Goal: Transaction & Acquisition: Obtain resource

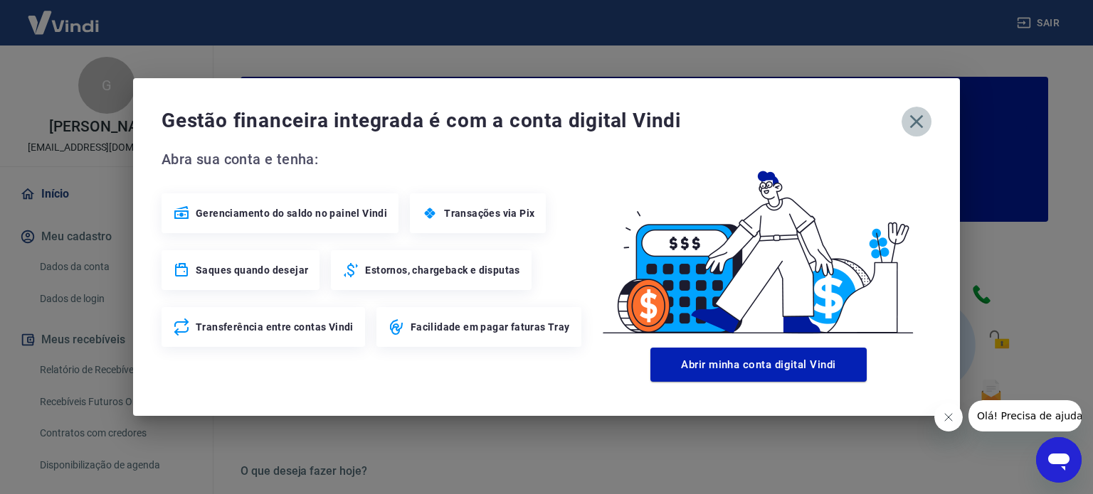
click at [915, 122] on icon "button" at bounding box center [917, 122] width 14 height 14
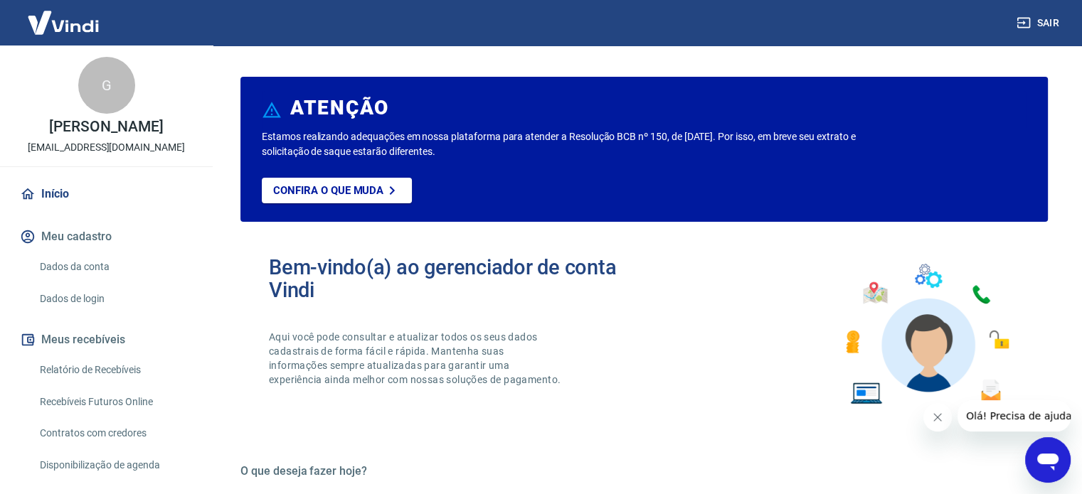
click at [125, 383] on link "Relatório de Recebíveis" at bounding box center [115, 370] width 162 height 29
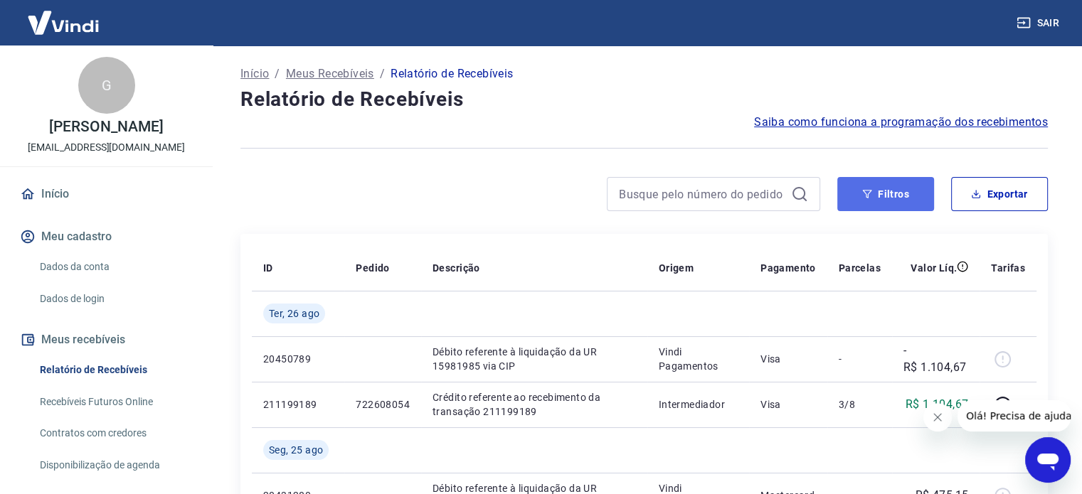
click at [890, 199] on button "Filtros" at bounding box center [885, 194] width 97 height 34
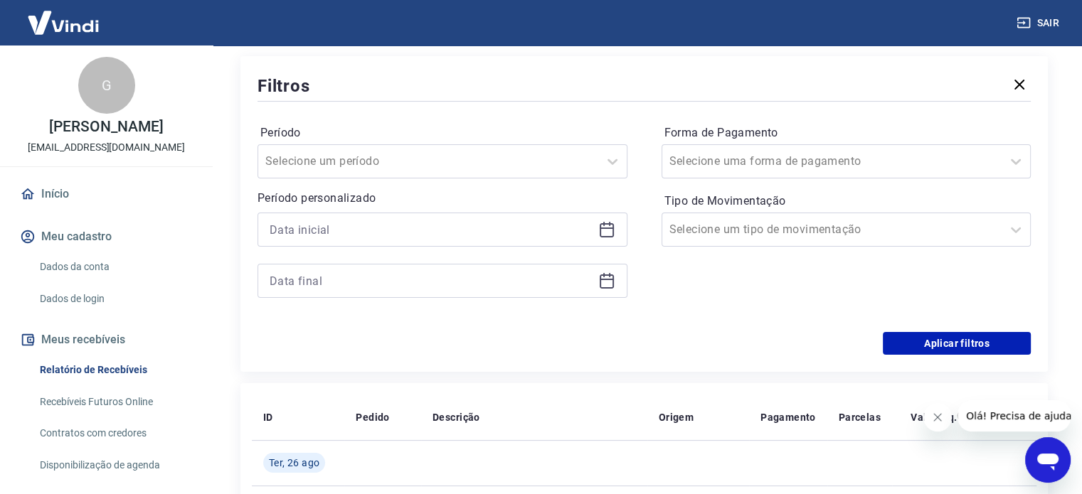
scroll to position [213, 0]
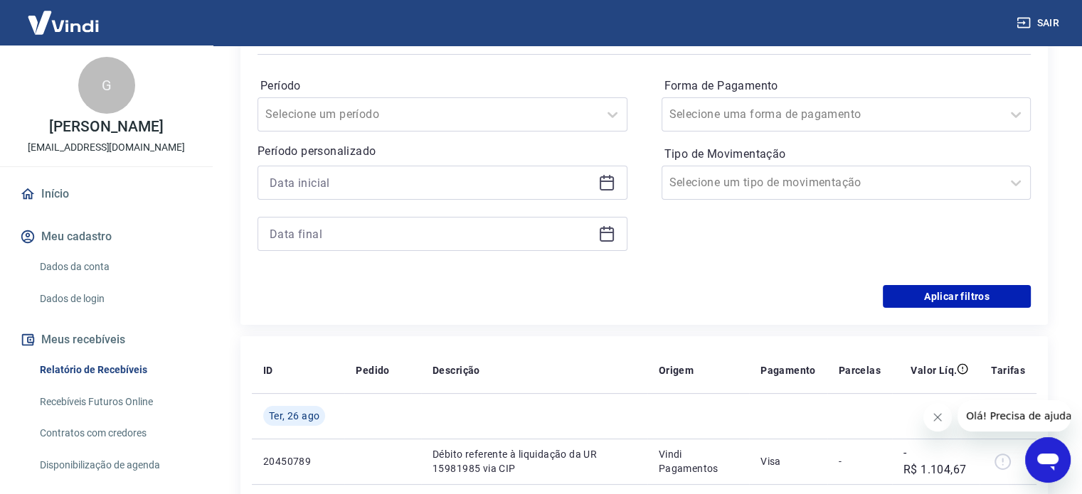
click at [598, 179] on icon at bounding box center [606, 182] width 17 height 17
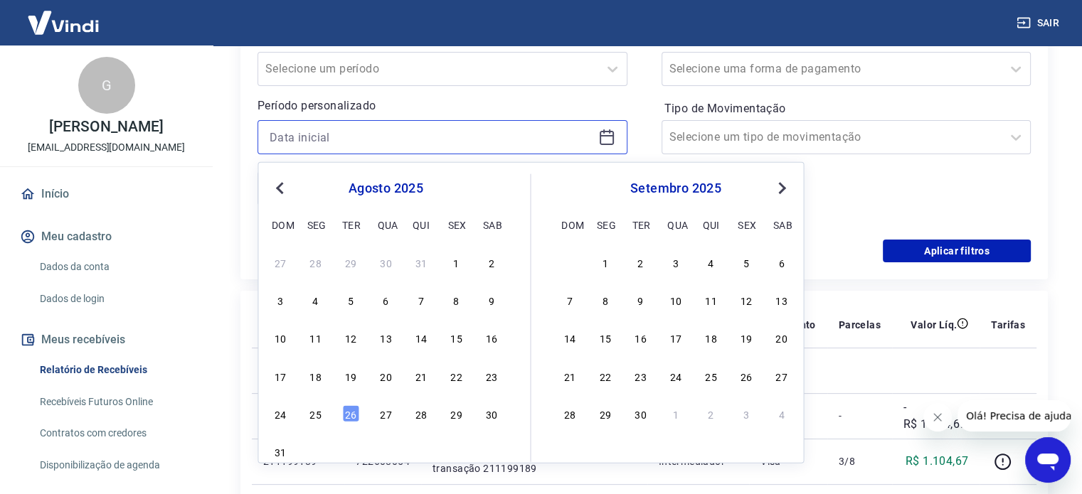
scroll to position [285, 0]
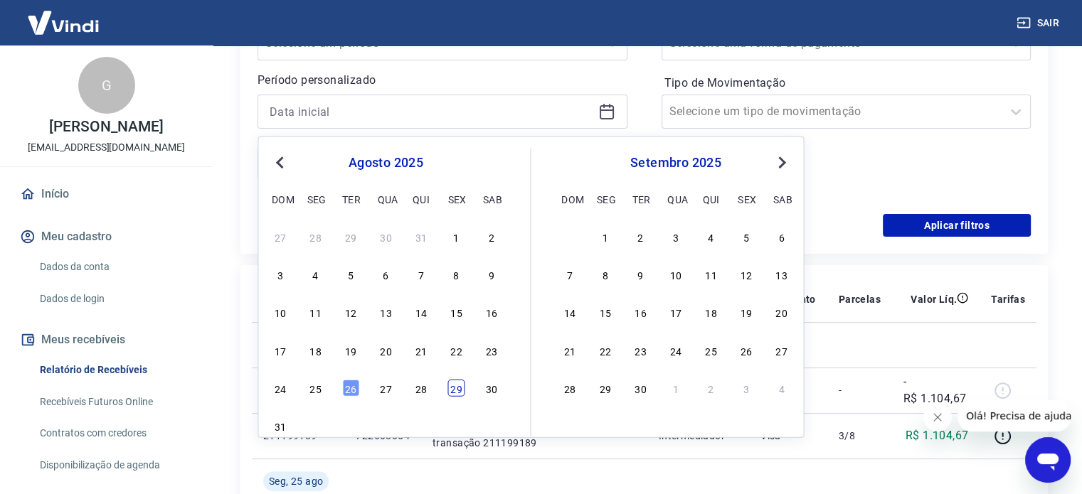
click at [458, 386] on div "29" at bounding box center [456, 388] width 17 height 17
type input "29/08/2025"
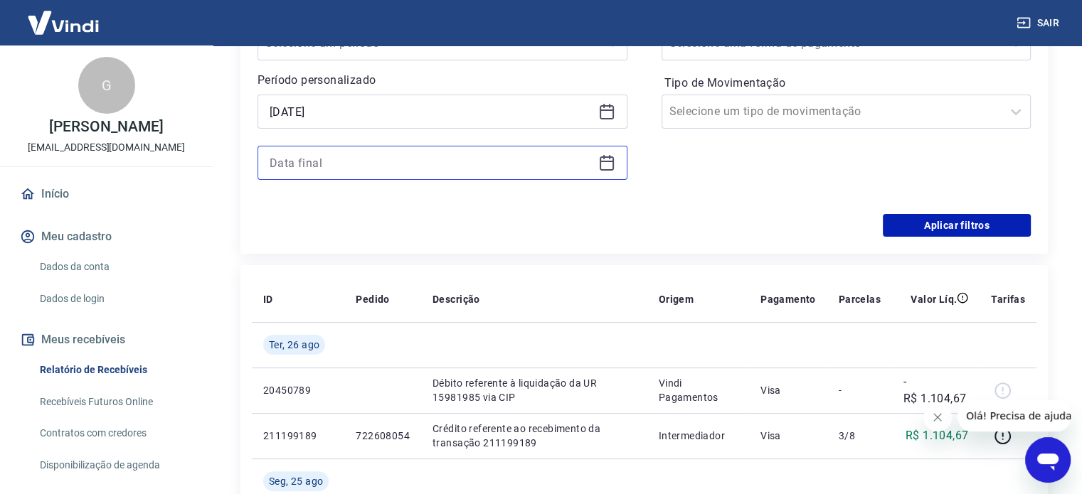
click at [517, 166] on input at bounding box center [431, 162] width 323 height 21
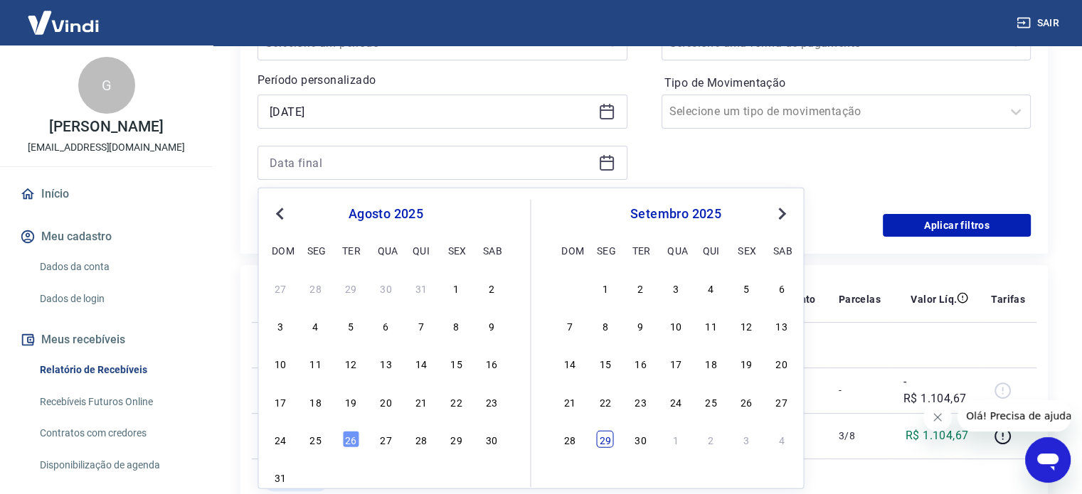
click at [611, 443] on div "29" at bounding box center [605, 439] width 17 height 17
type input "29/09/2025"
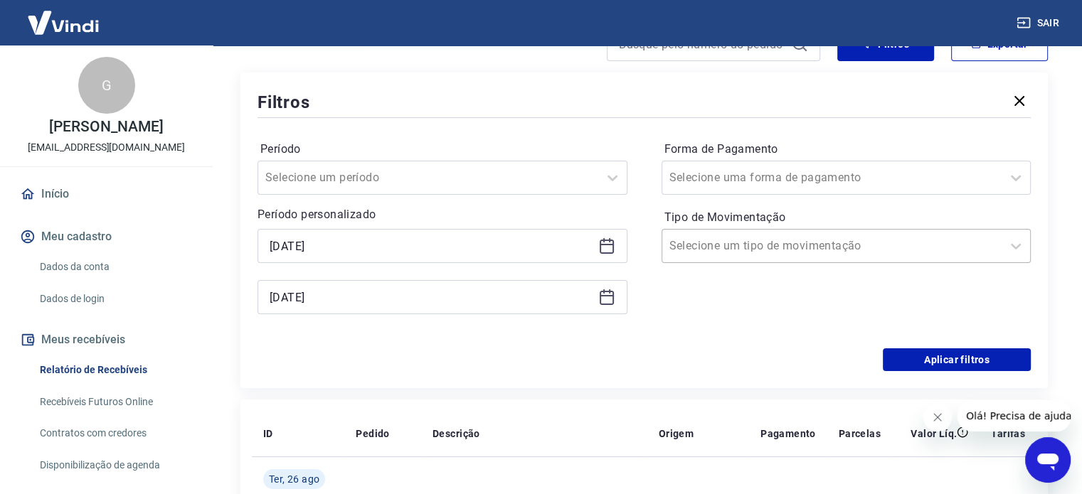
scroll to position [142, 0]
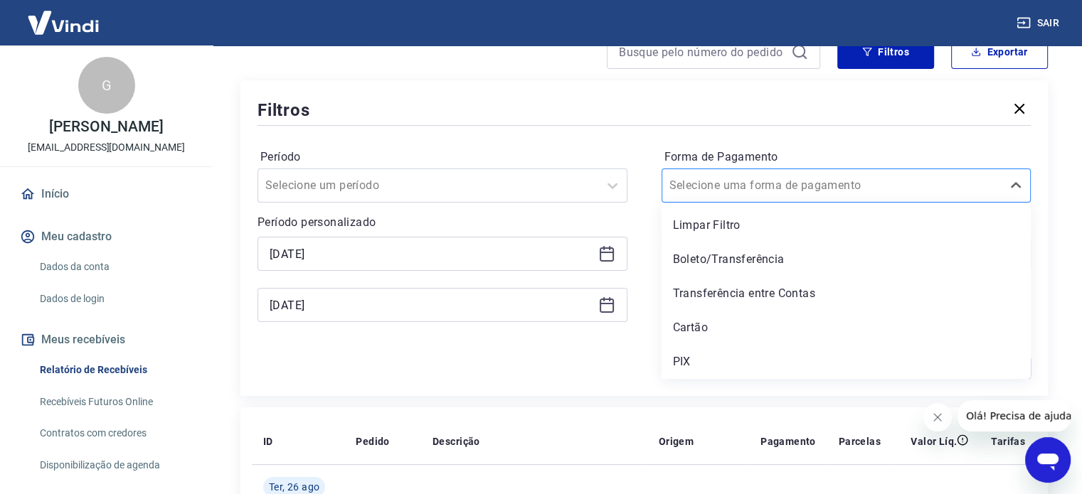
click at [980, 197] on div "Selecione uma forma de pagamento" at bounding box center [832, 186] width 340 height 26
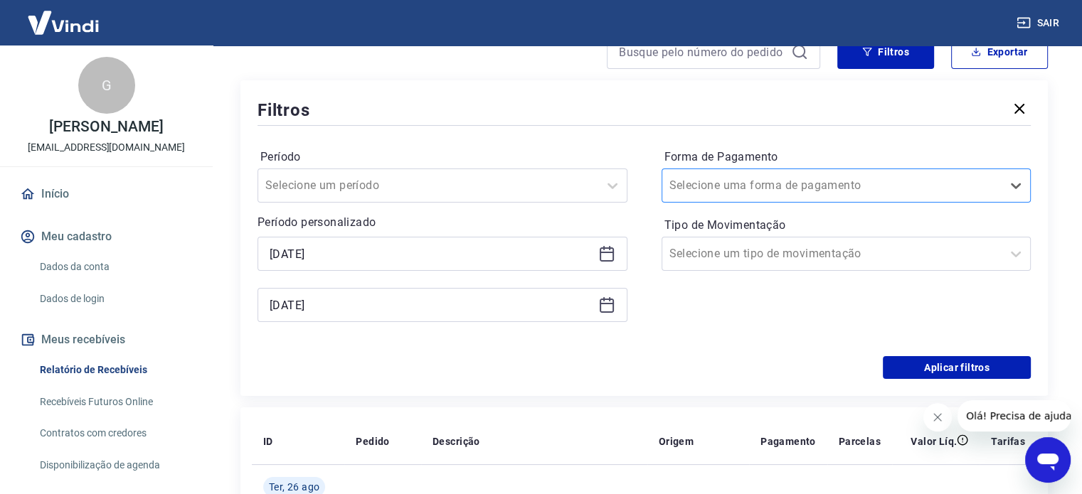
click at [981, 191] on div at bounding box center [833, 186] width 326 height 20
click at [909, 253] on div at bounding box center [833, 254] width 326 height 20
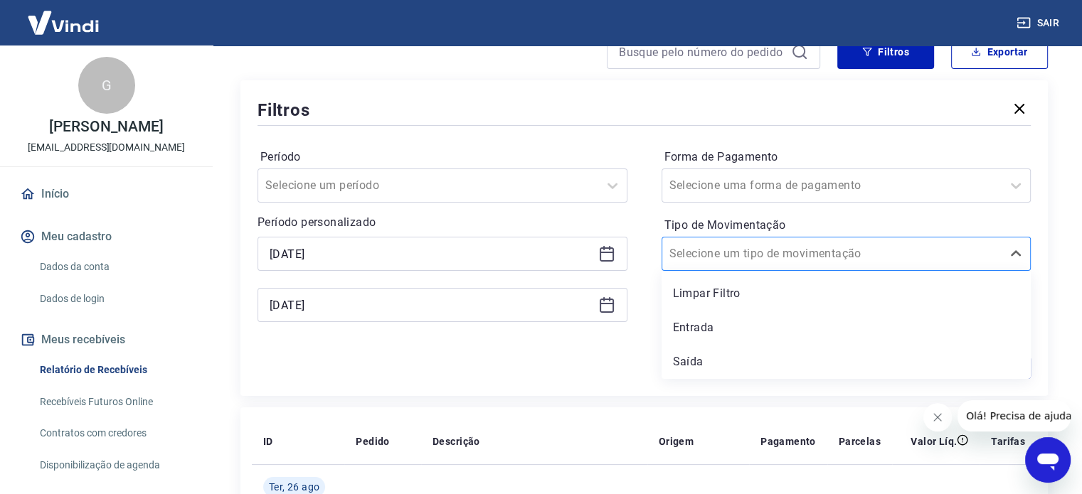
click at [909, 253] on div at bounding box center [833, 254] width 326 height 20
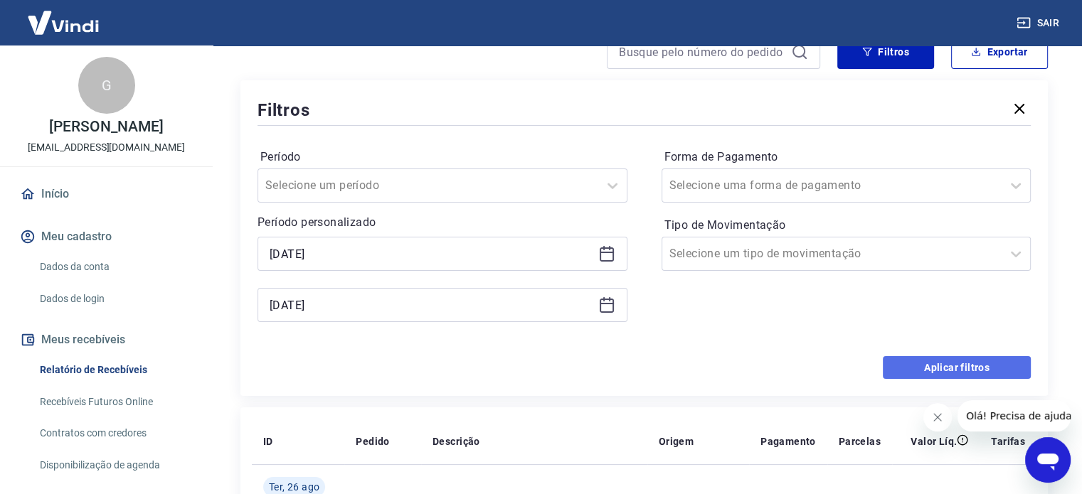
click at [938, 369] on button "Aplicar filtros" at bounding box center [957, 367] width 148 height 23
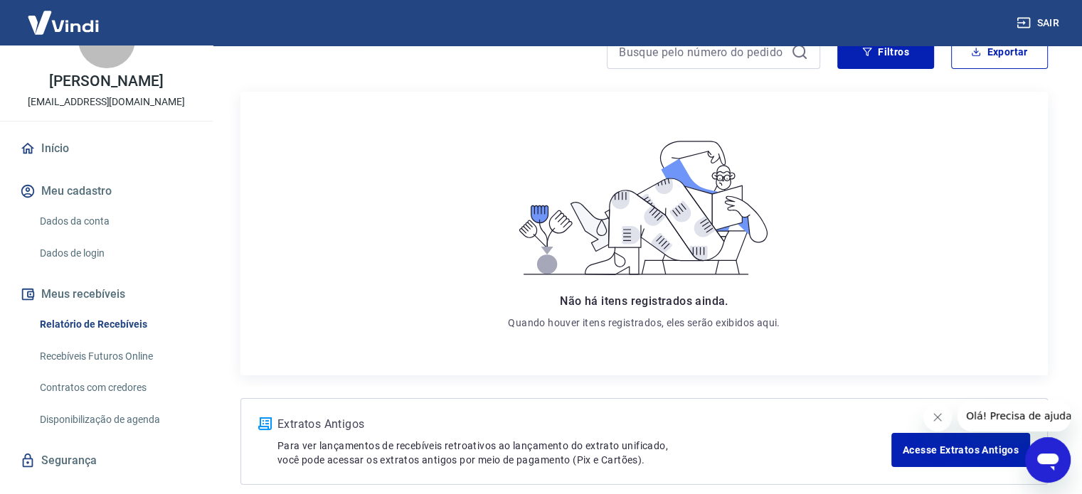
scroll to position [71, 0]
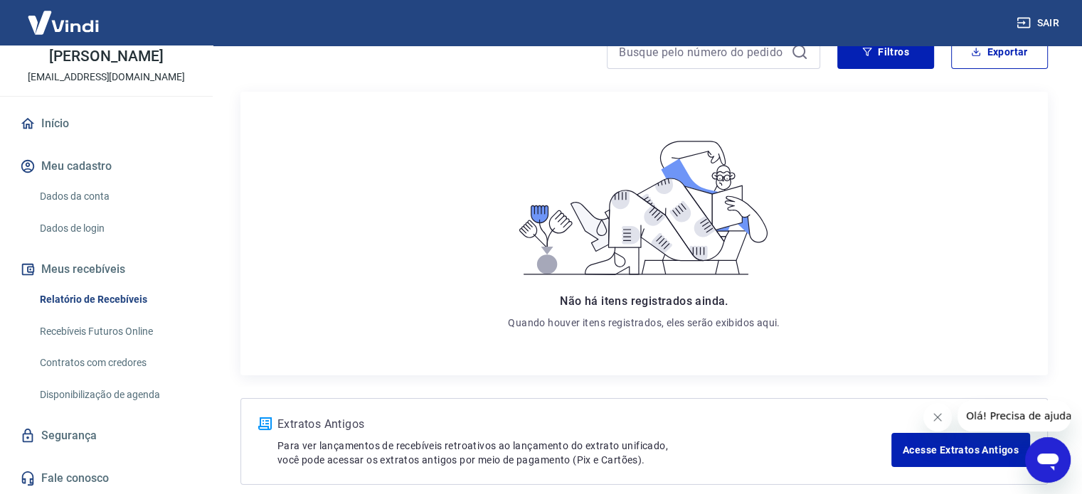
click at [147, 344] on link "Recebíveis Futuros Online" at bounding box center [115, 331] width 162 height 29
click at [95, 334] on link "Recebíveis Futuros Online" at bounding box center [115, 331] width 162 height 29
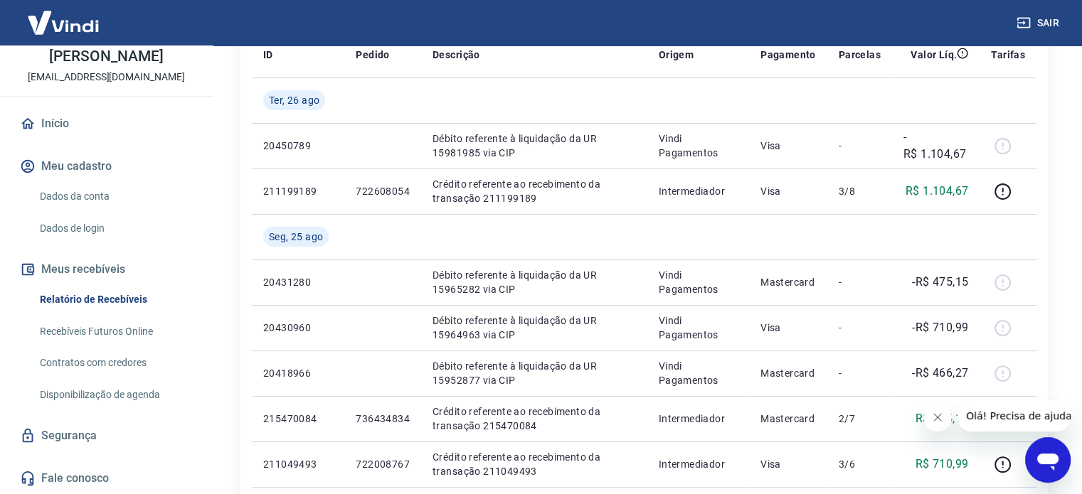
scroll to position [356, 0]
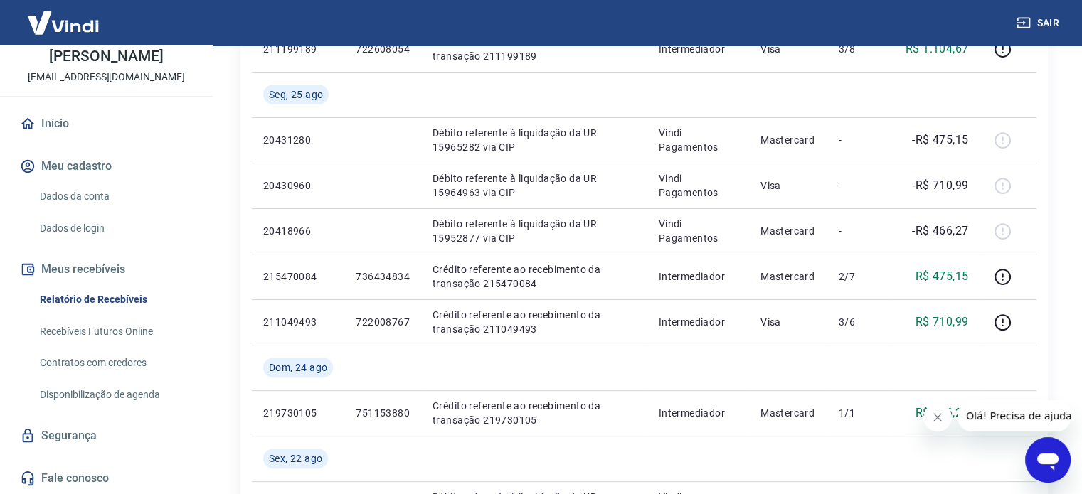
click at [104, 300] on link "Relatório de Recebíveis" at bounding box center [115, 299] width 162 height 29
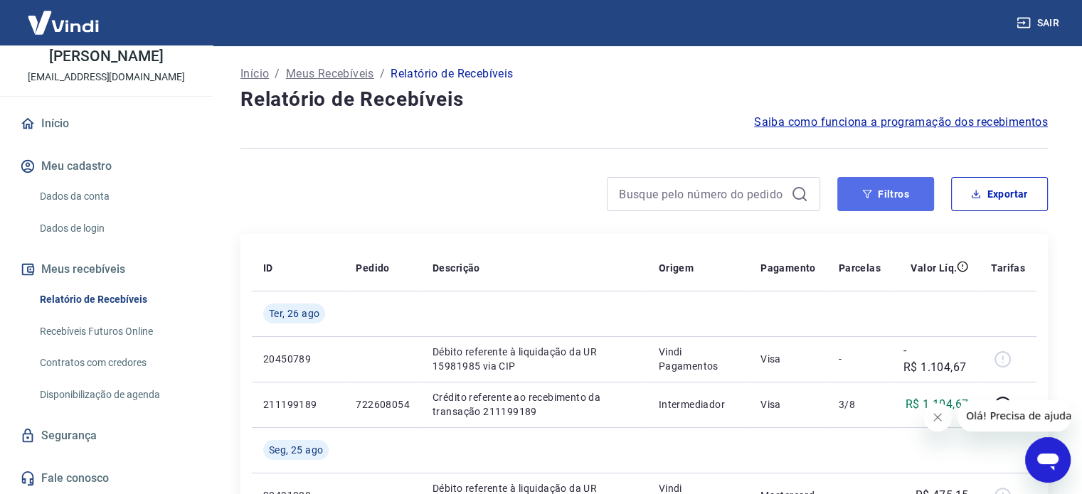
click at [872, 191] on icon "button" at bounding box center [867, 194] width 10 height 10
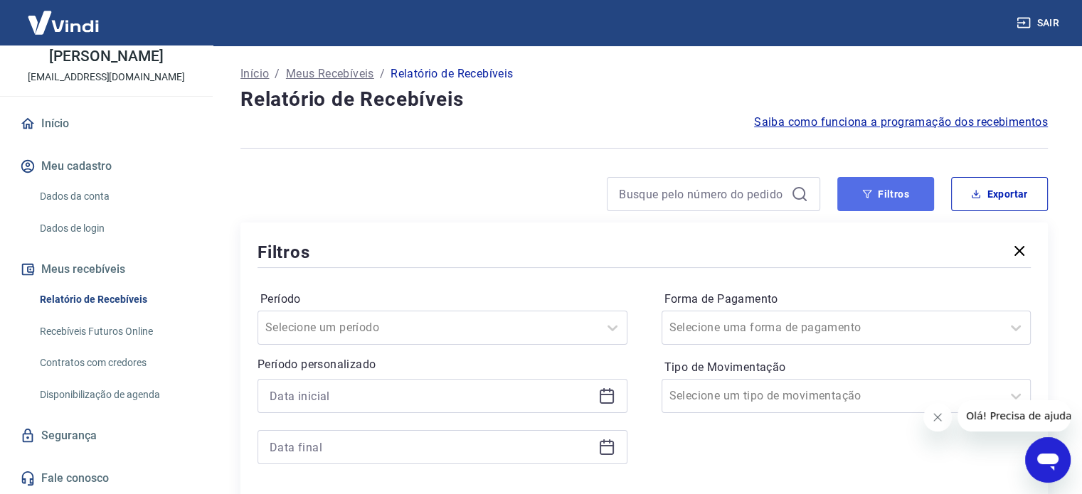
click at [872, 191] on icon "button" at bounding box center [867, 194] width 10 height 10
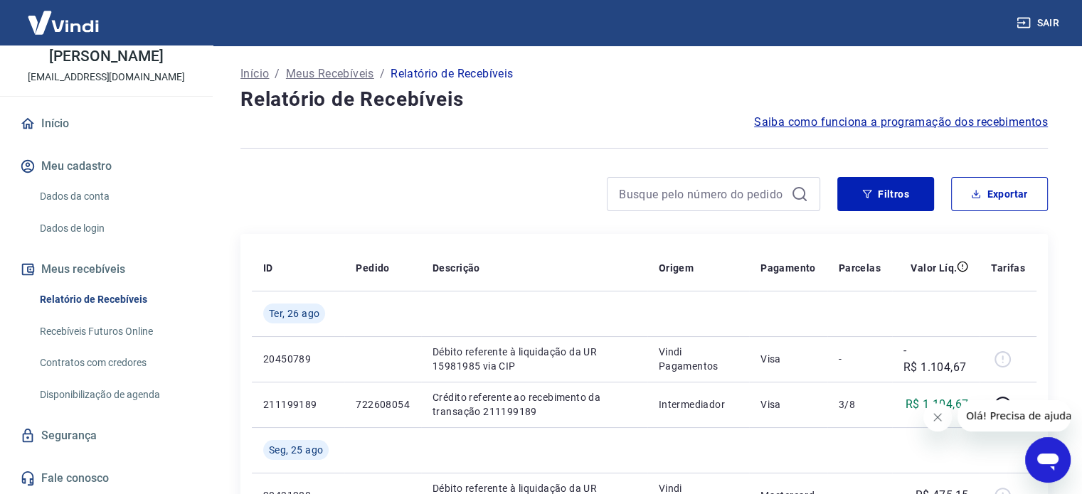
click at [88, 301] on link "Relatório de Recebíveis" at bounding box center [115, 299] width 162 height 29
click at [995, 199] on button "Exportar" at bounding box center [999, 194] width 97 height 34
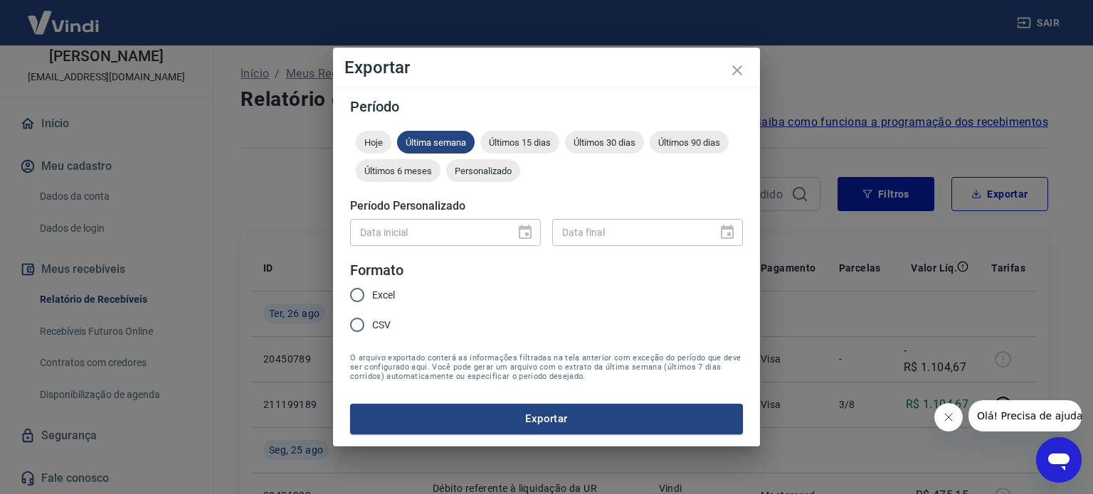
click at [524, 231] on div "Data inicial" at bounding box center [445, 232] width 191 height 26
click at [472, 171] on span "Personalizado" at bounding box center [483, 171] width 74 height 11
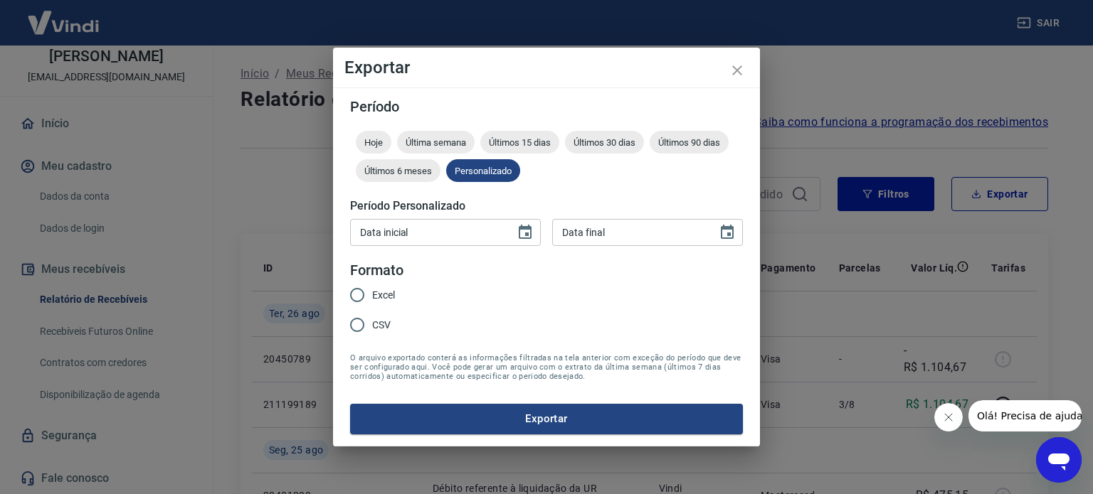
click at [451, 233] on input "Data inicial" at bounding box center [427, 232] width 155 height 26
type input "29/08/2025"
type input "29/09/2025"
click at [342, 280] on input "Excel" at bounding box center [357, 295] width 30 height 30
radio input "true"
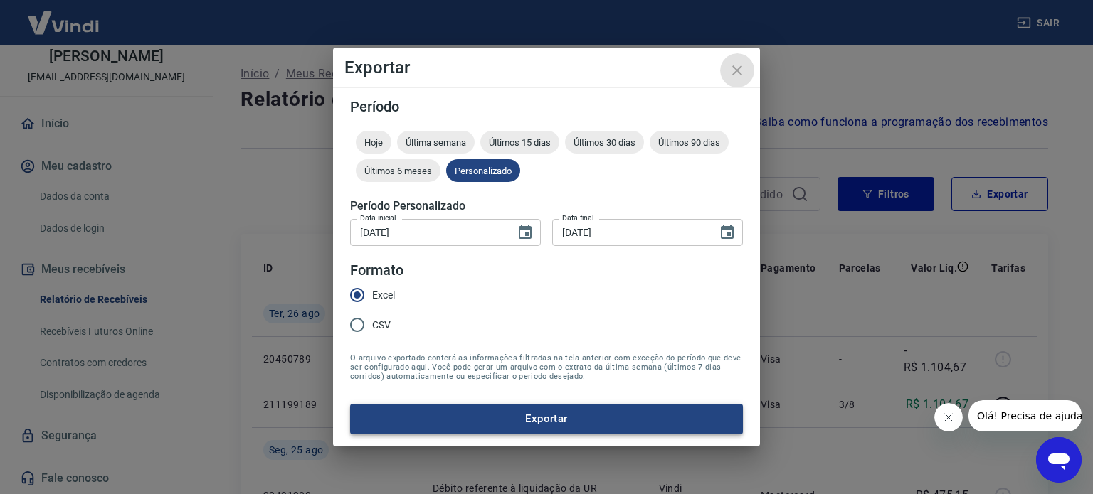
click at [641, 428] on button "Exportar" at bounding box center [546, 419] width 393 height 30
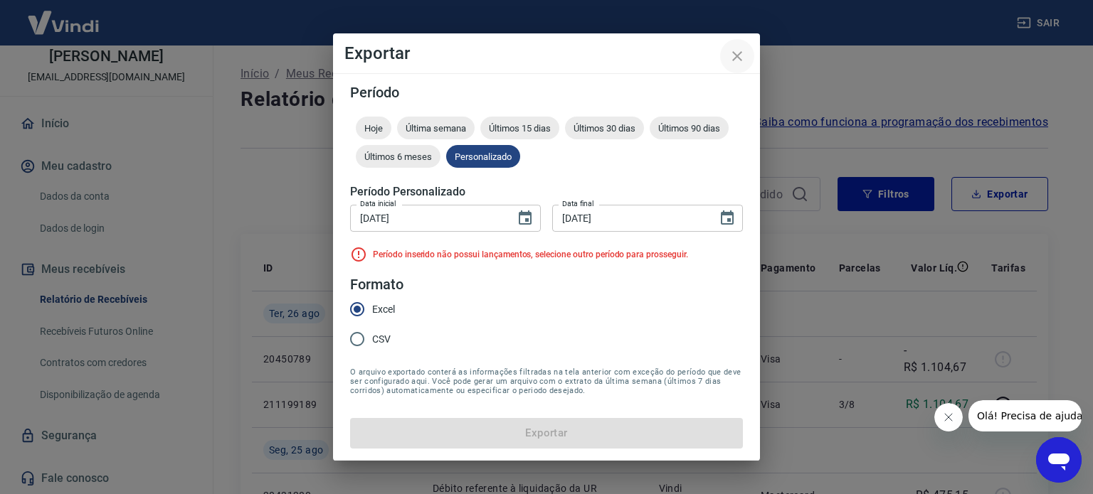
click at [738, 59] on icon "close" at bounding box center [737, 56] width 17 height 17
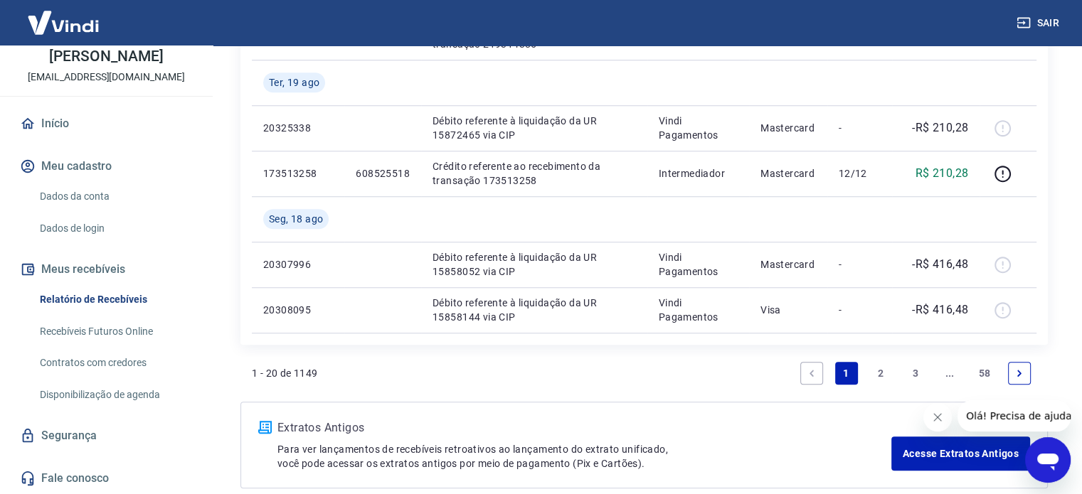
scroll to position [1259, 0]
